Goal: Download file/media

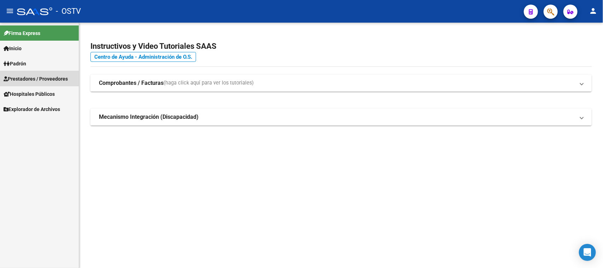
click at [38, 79] on span "Prestadores / Proveedores" at bounding box center [36, 79] width 64 height 8
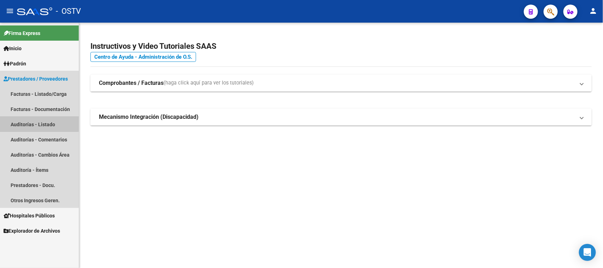
click at [37, 121] on link "Auditorías - Listado" at bounding box center [39, 124] width 79 height 15
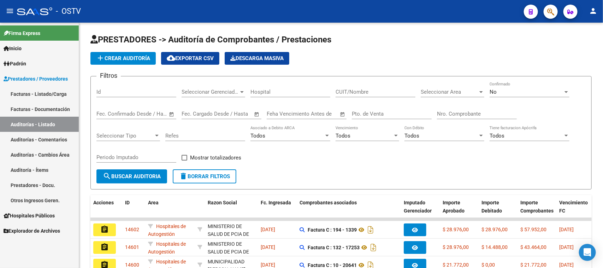
click at [38, 93] on link "Facturas - Listado/Carga" at bounding box center [39, 93] width 79 height 15
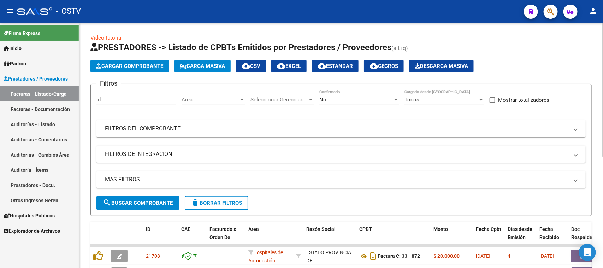
click at [154, 128] on mat-panel-title "FILTROS DEL COMPROBANTE" at bounding box center [337, 129] width 464 height 8
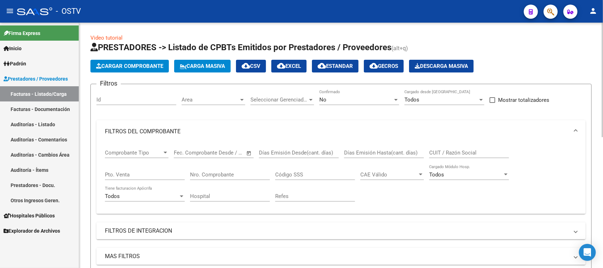
click at [355, 102] on div "No" at bounding box center [356, 99] width 74 height 6
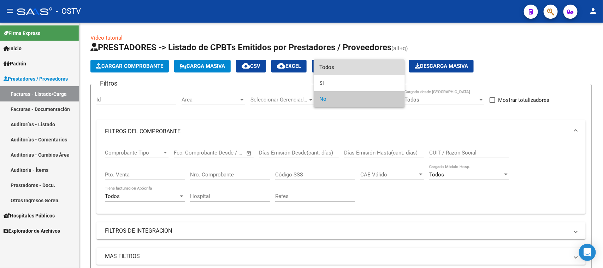
click at [352, 68] on span "Todos" at bounding box center [359, 67] width 80 height 16
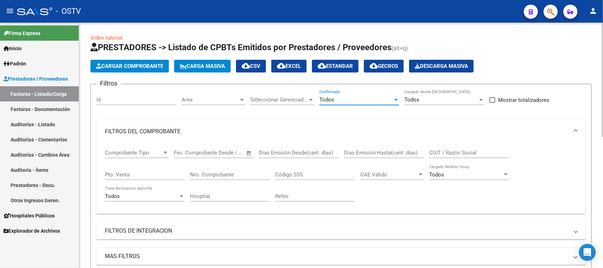
click at [141, 168] on div "Pto. Venta" at bounding box center [145, 172] width 80 height 15
type input "2"
click at [248, 172] on input "Nro. Comprobante" at bounding box center [230, 174] width 80 height 6
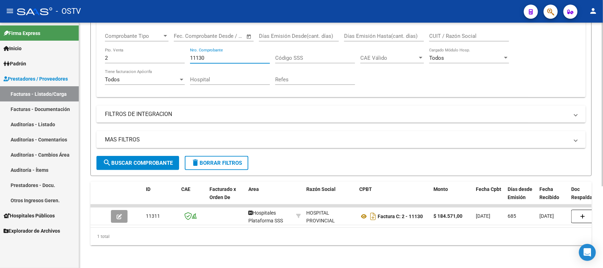
drag, startPoint x: 204, startPoint y: 50, endPoint x: 197, endPoint y: 50, distance: 6.7
click at [197, 55] on input "11130" at bounding box center [230, 58] width 80 height 6
drag, startPoint x: 207, startPoint y: 52, endPoint x: 197, endPoint y: 52, distance: 9.9
click at [197, 55] on input "11290" at bounding box center [230, 58] width 80 height 6
type input "11416"
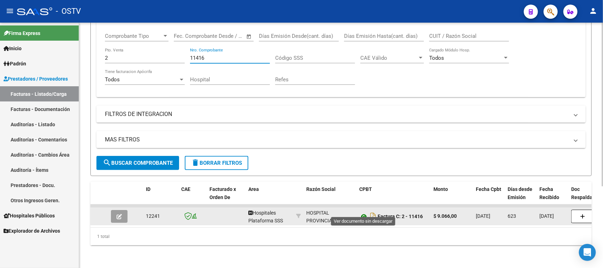
click at [364, 212] on icon at bounding box center [363, 216] width 9 height 8
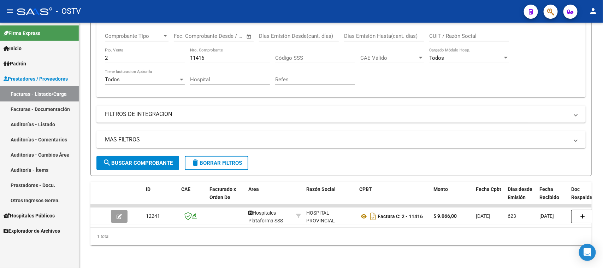
click at [450, 15] on div "- OSTV" at bounding box center [267, 12] width 501 height 16
click at [50, 95] on link "Facturas - Listado/Carga" at bounding box center [39, 93] width 79 height 15
